Goal: Transaction & Acquisition: Book appointment/travel/reservation

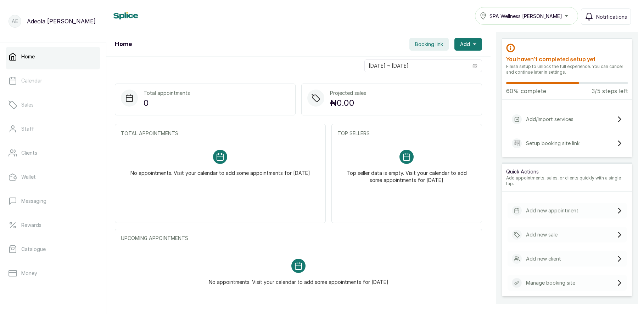
click at [544, 144] on p "Setup booking site link" at bounding box center [553, 143] width 54 height 7
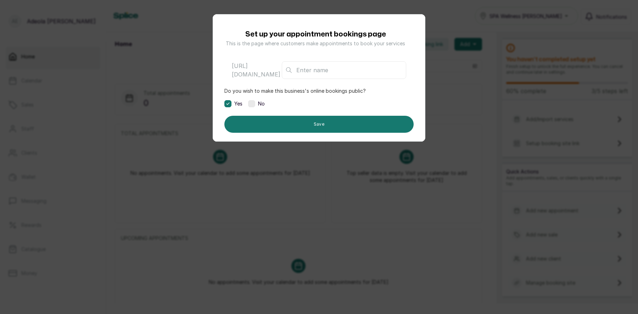
click at [177, 50] on div "Set up your appointment bookings page This is the page where customers make app…" at bounding box center [319, 157] width 638 height 314
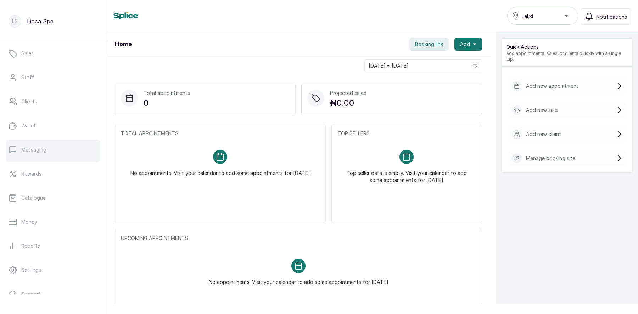
scroll to position [43, 0]
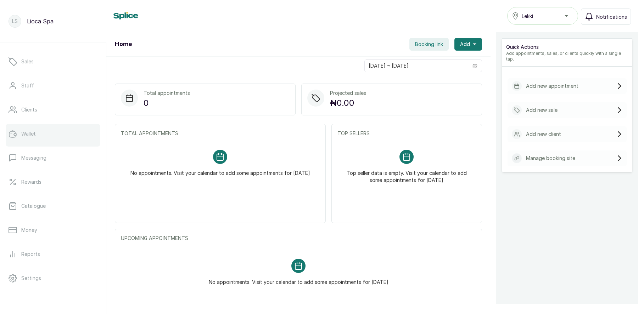
click at [40, 132] on link "Wallet" at bounding box center [53, 134] width 95 height 20
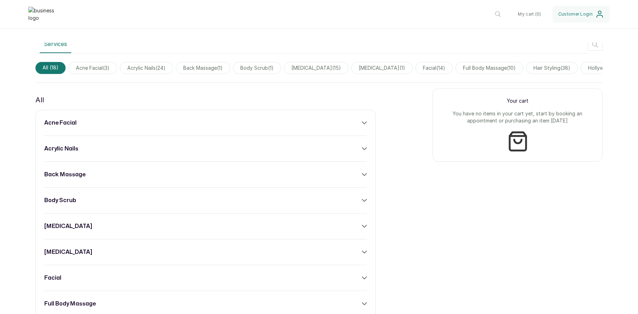
click at [300, 125] on div "acne facial" at bounding box center [205, 123] width 323 height 9
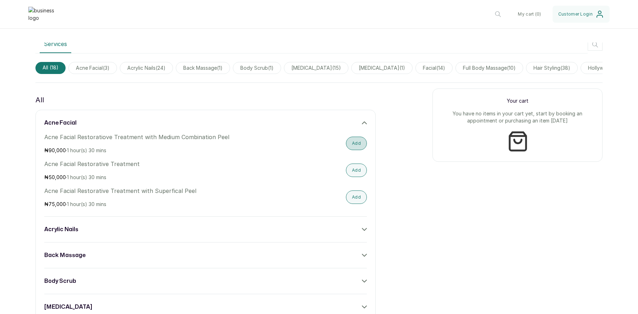
click at [353, 144] on button "Add" at bounding box center [356, 143] width 21 height 13
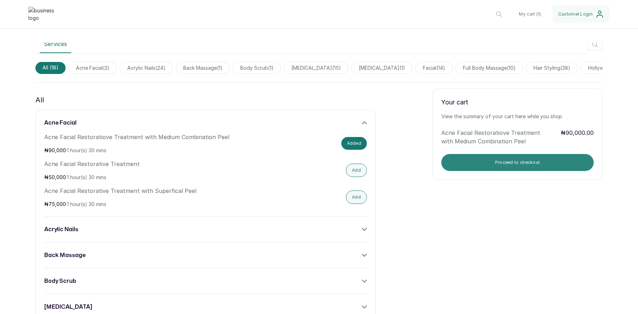
click at [550, 165] on button "Proceed to checkout" at bounding box center [517, 162] width 152 height 17
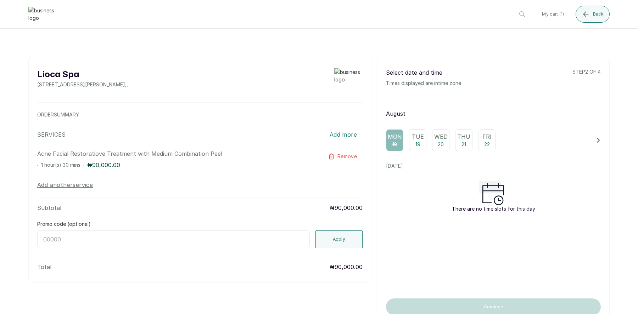
click at [419, 142] on p "19" at bounding box center [418, 144] width 5 height 7
click at [436, 140] on p "Wed" at bounding box center [440, 137] width 13 height 9
click at [392, 142] on p "18" at bounding box center [394, 144] width 5 height 7
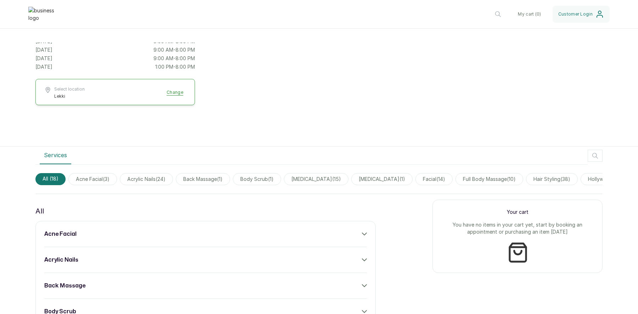
scroll to position [167, 0]
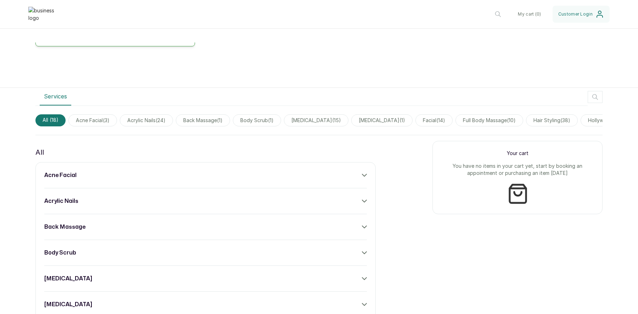
click at [136, 175] on div "acne facial" at bounding box center [205, 175] width 323 height 9
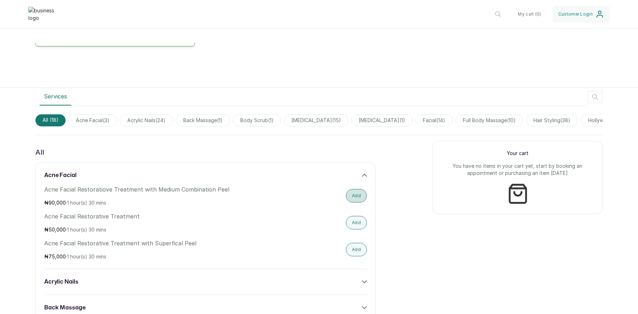
click at [356, 200] on button "Add" at bounding box center [356, 195] width 21 height 13
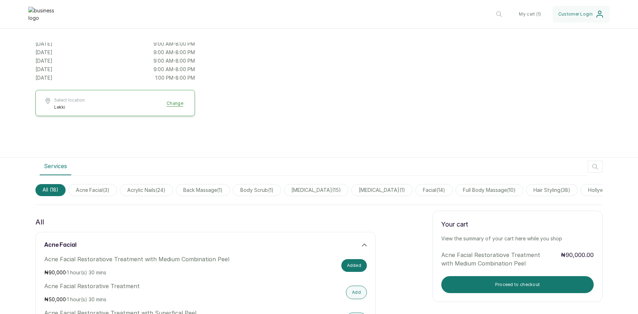
scroll to position [117, 0]
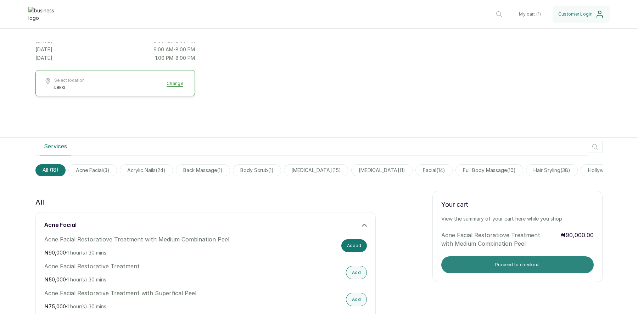
click at [509, 262] on button "Proceed to checkout" at bounding box center [517, 265] width 152 height 17
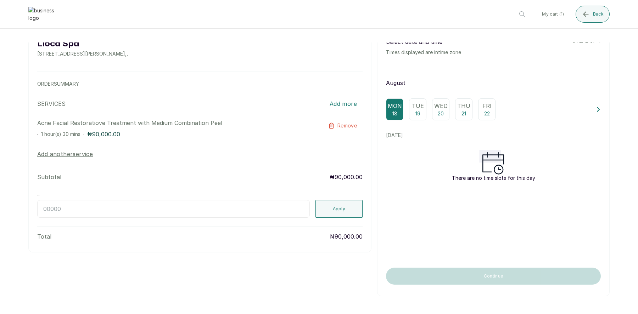
scroll to position [0, 0]
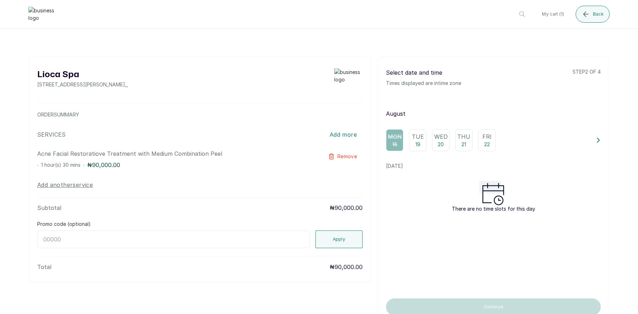
click at [416, 142] on p "19" at bounding box center [418, 144] width 5 height 7
click at [597, 140] on icon at bounding box center [598, 140] width 5 height 5
click at [388, 142] on icon at bounding box center [388, 140] width 5 height 5
click at [585, 17] on icon "submit" at bounding box center [586, 14] width 9 height 9
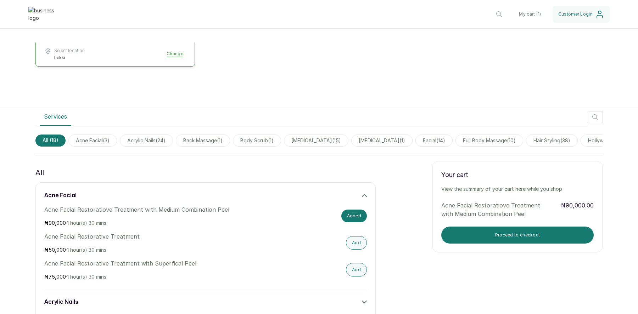
scroll to position [148, 0]
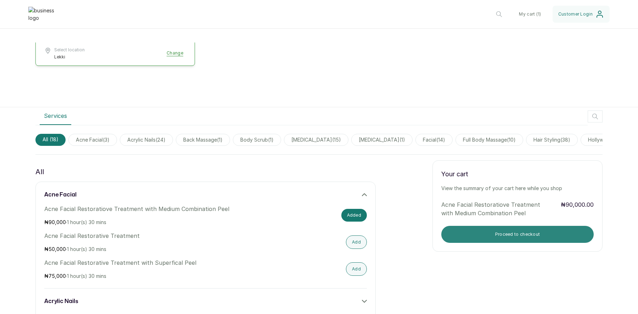
click at [524, 235] on button "Proceed to checkout" at bounding box center [517, 234] width 152 height 17
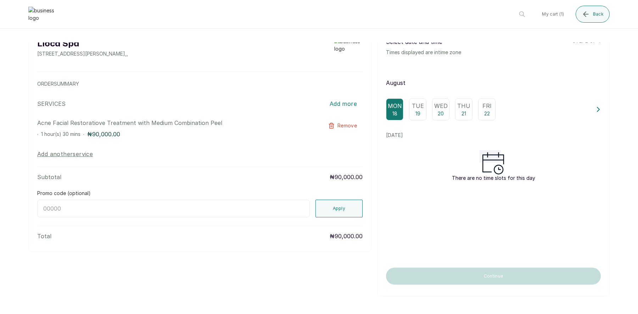
scroll to position [0, 0]
